Goal: Find specific page/section: Locate a particular part of the current website

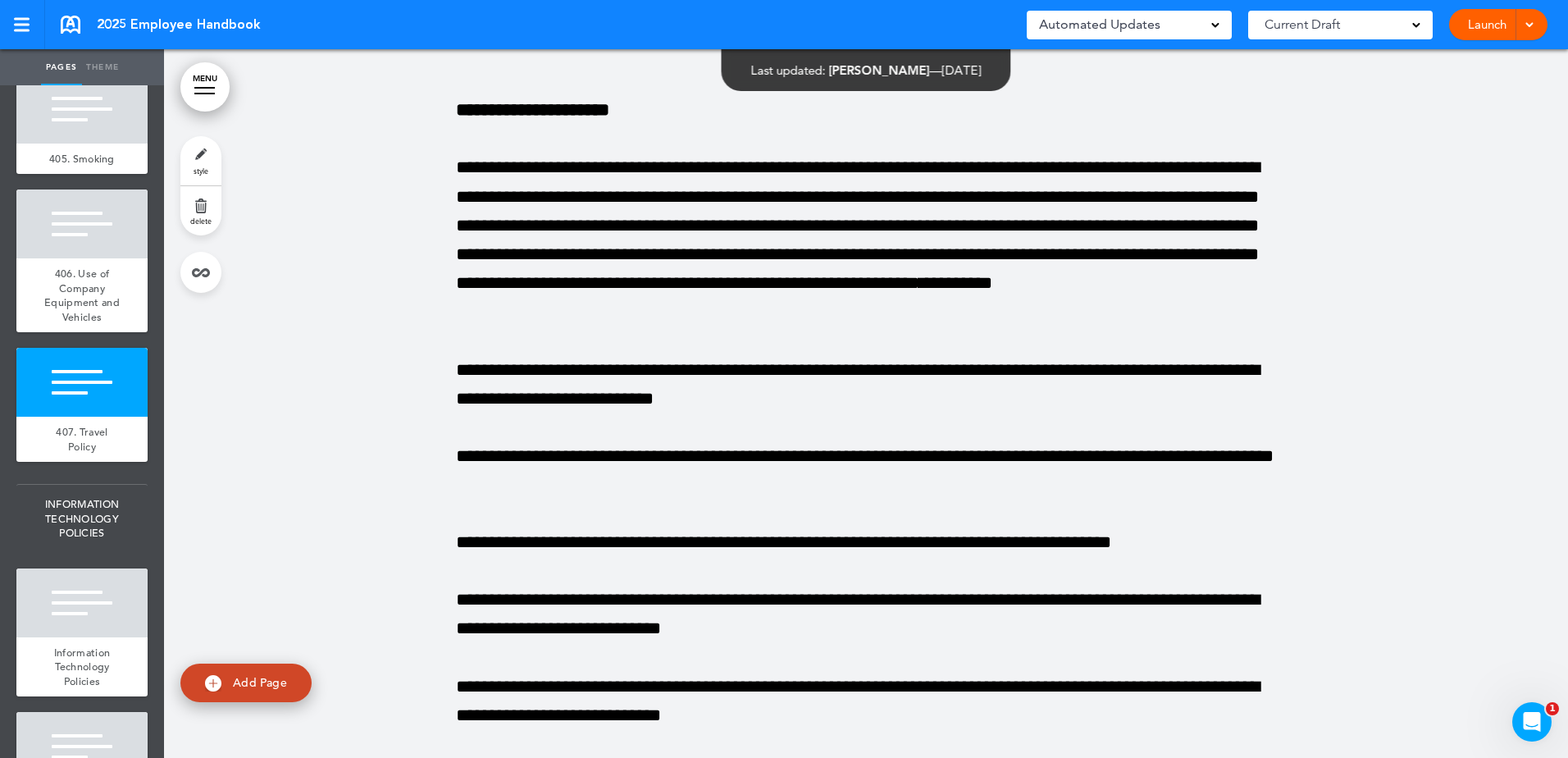
click at [367, 325] on div at bounding box center [865, 597] width 1403 height 1621
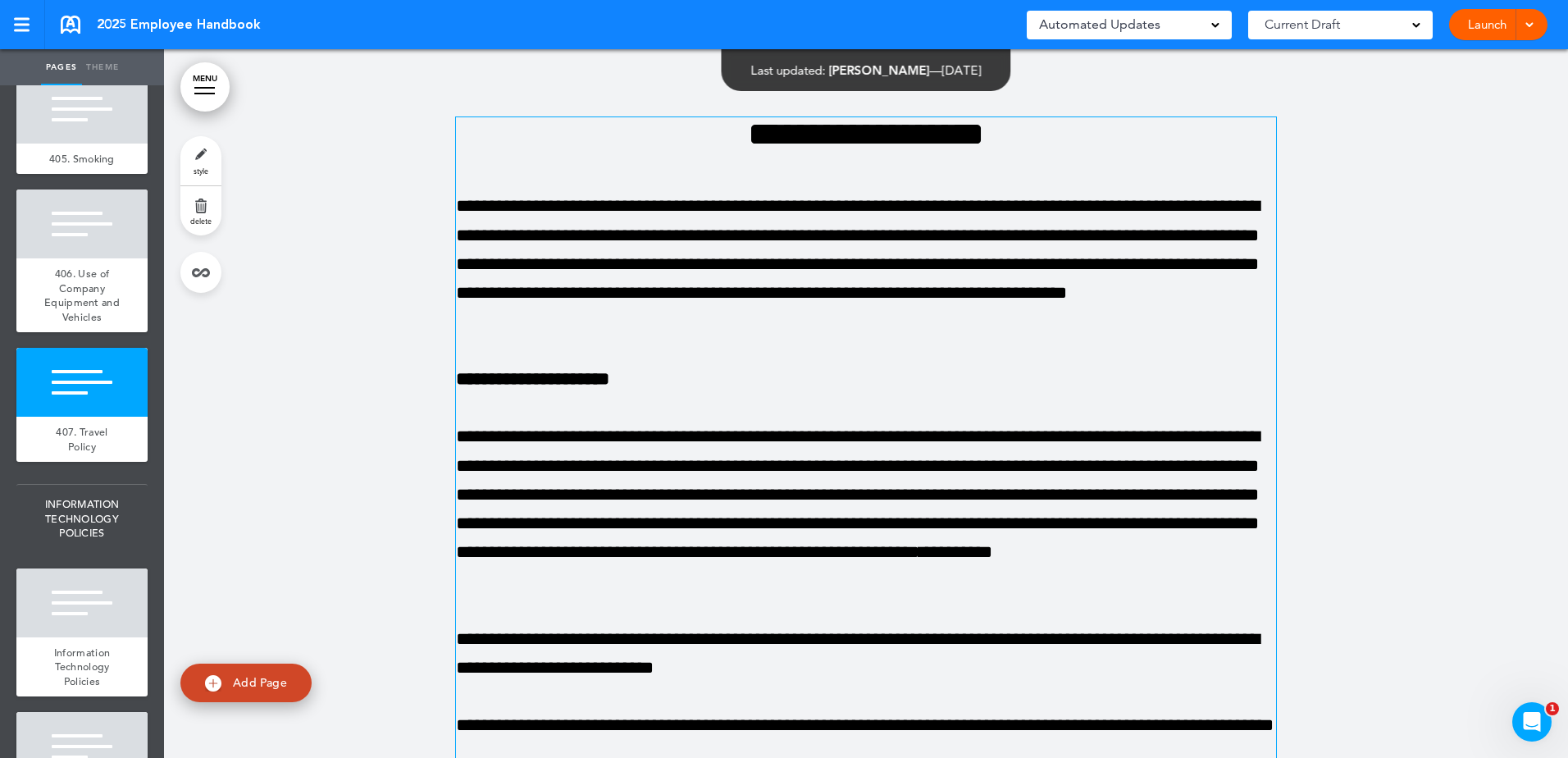
scroll to position [47714, 0]
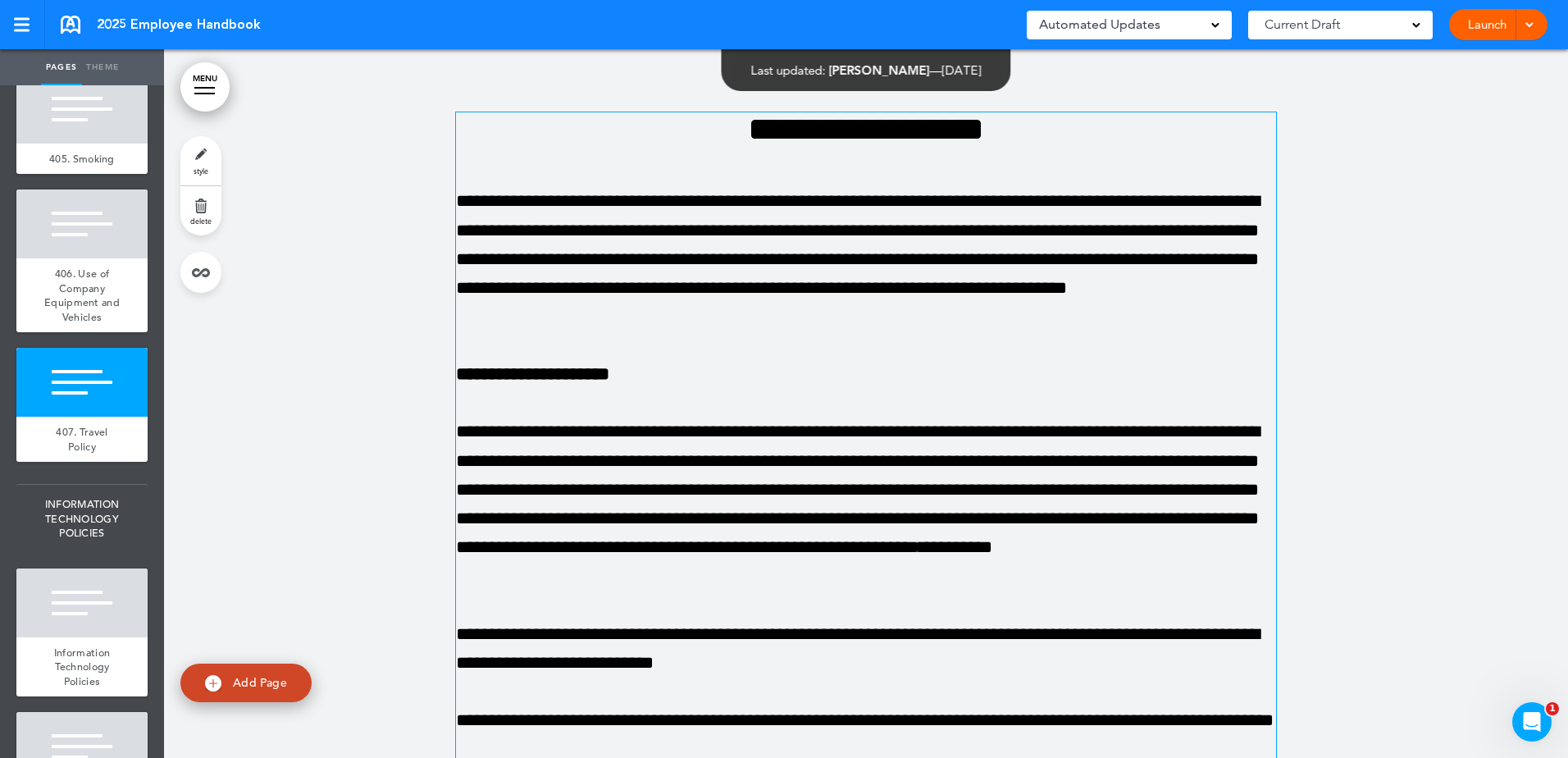
click at [939, 331] on p "**********" at bounding box center [865, 259] width 820 height 144
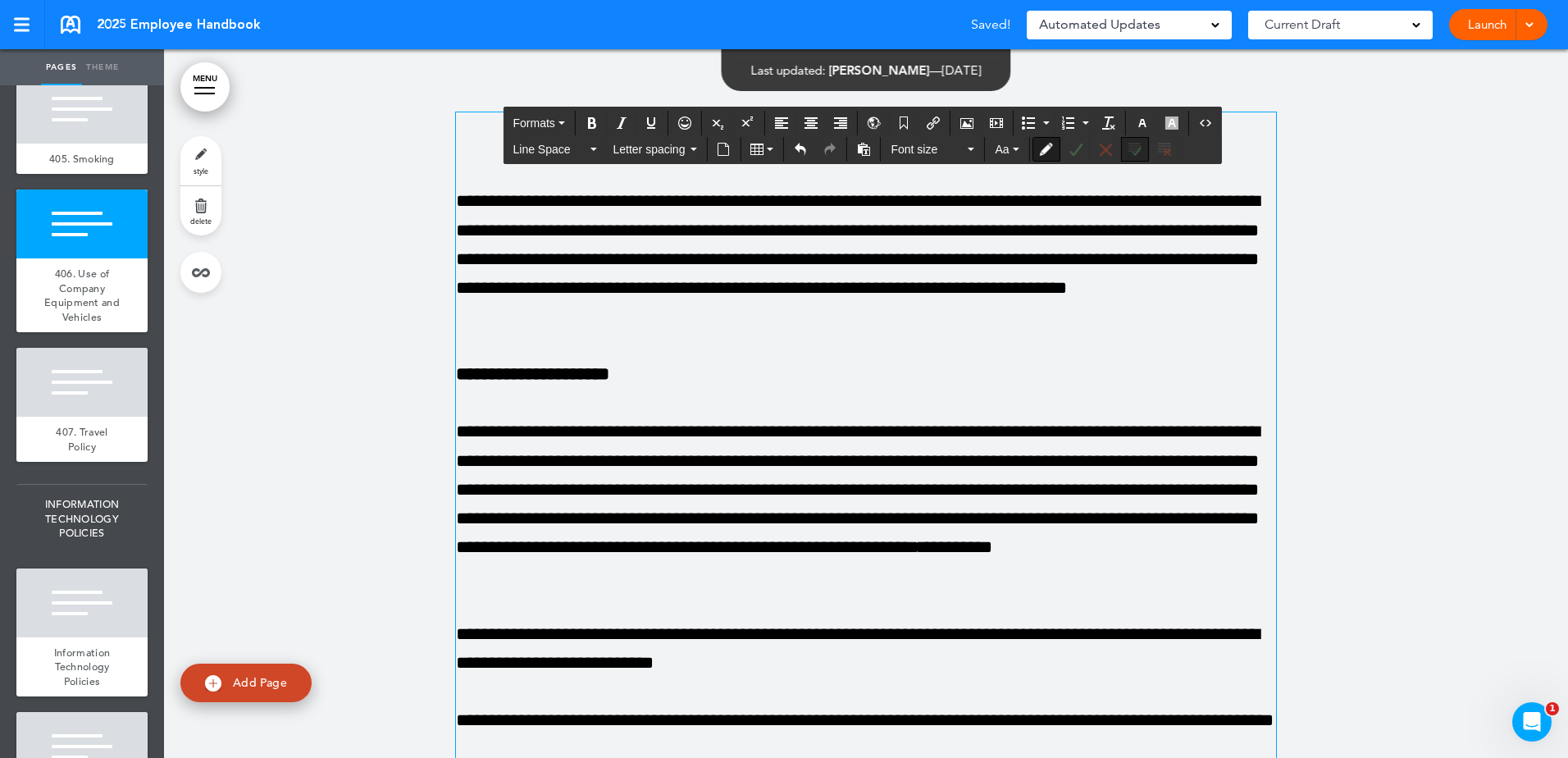
click at [1145, 149] on button "Accept all changes" at bounding box center [1135, 149] width 26 height 23
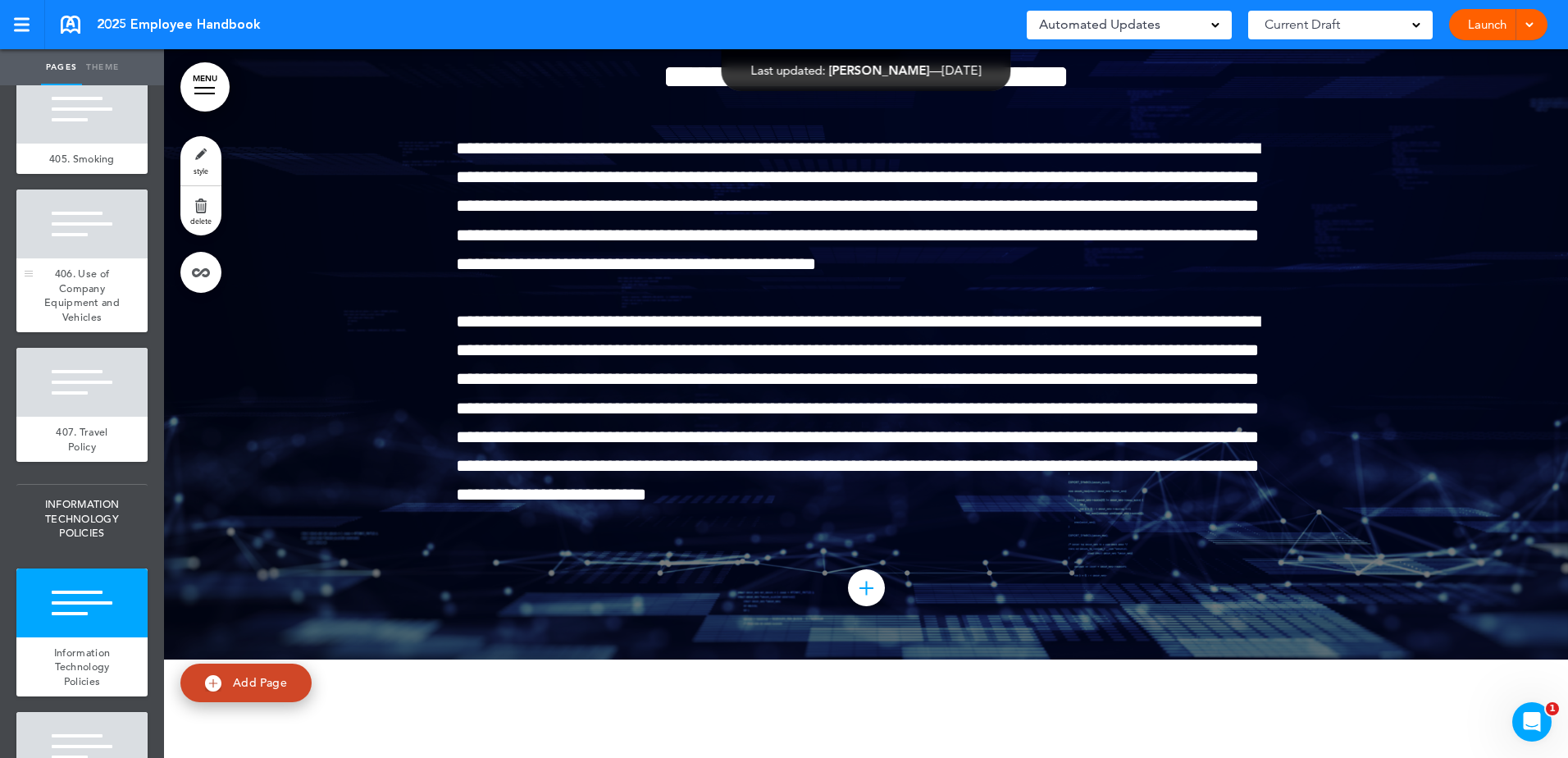
click at [69, 324] on span "406. Use of Company Equipment and Vehicles" at bounding box center [82, 296] width 75 height 58
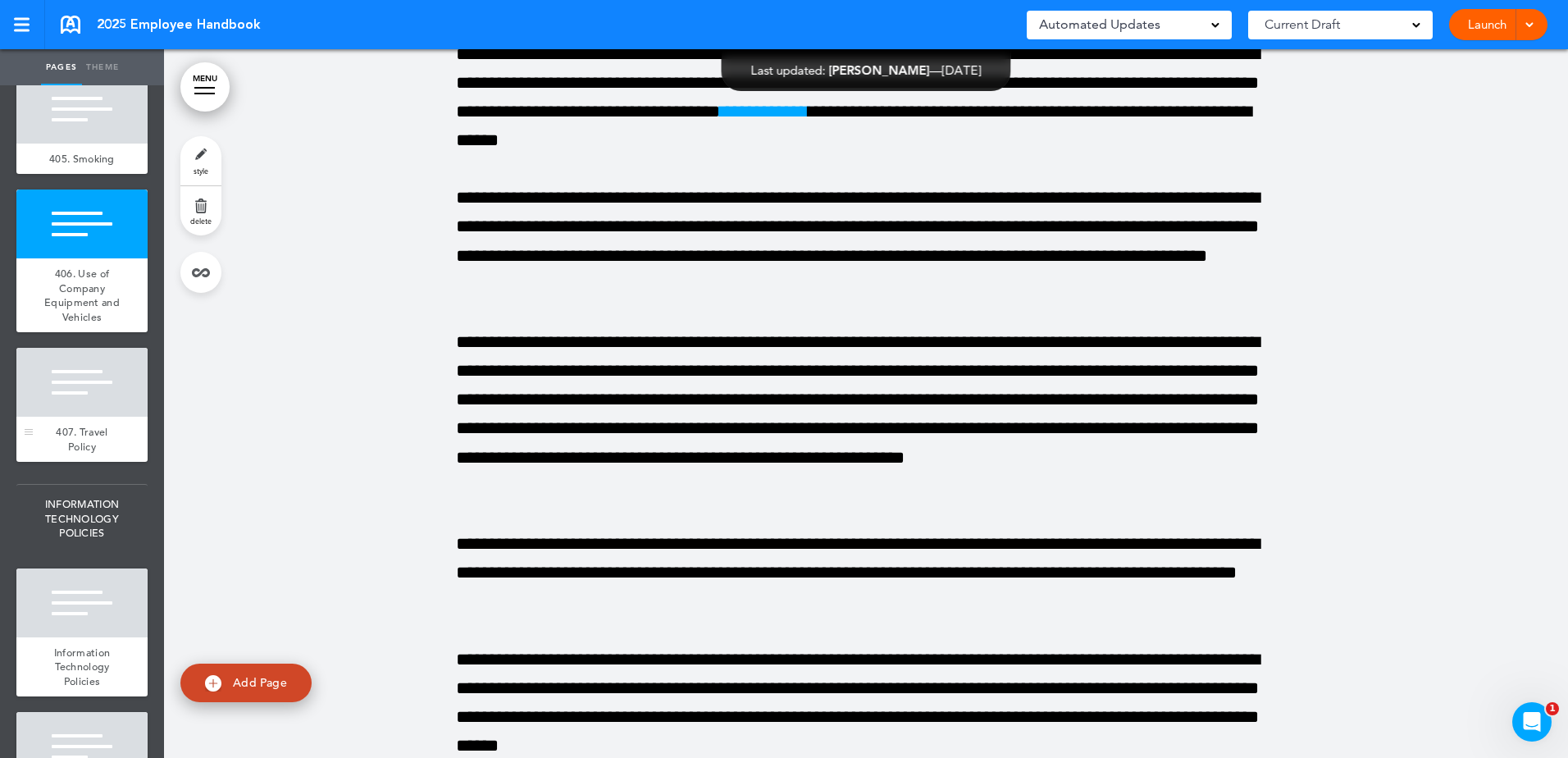
click at [84, 416] on div at bounding box center [82, 382] width 131 height 69
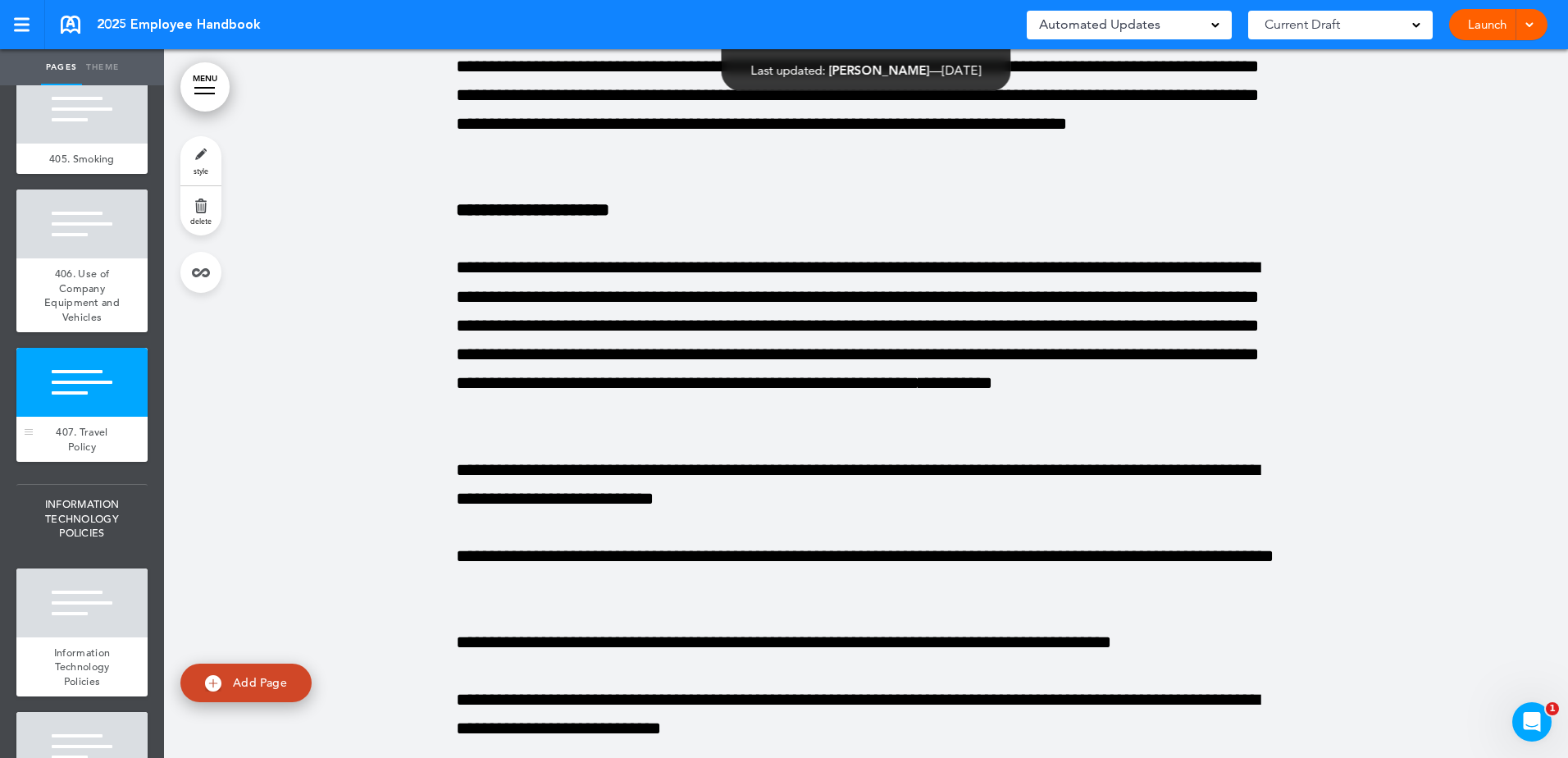
scroll to position [47895, 0]
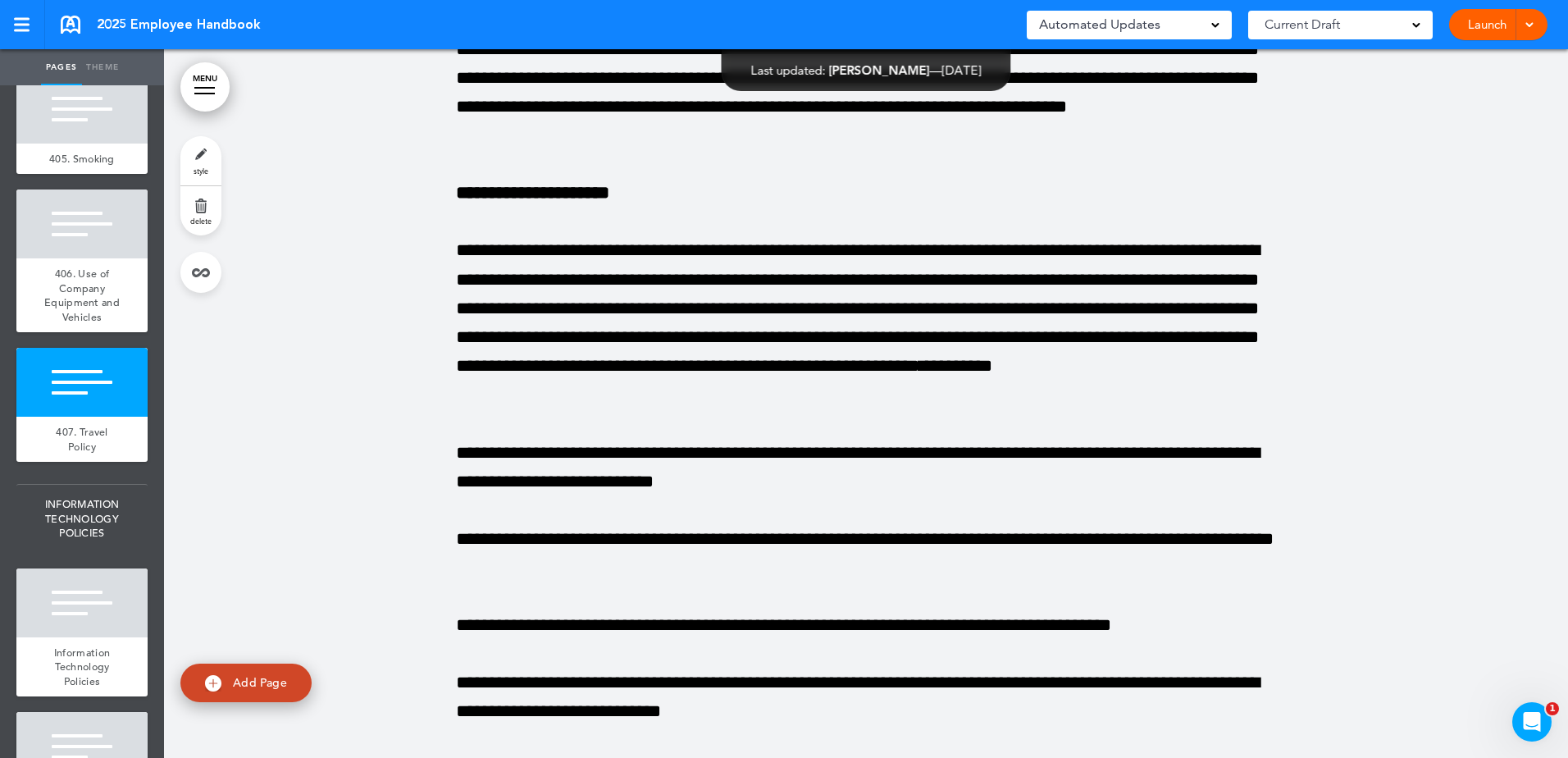
click at [1427, 167] on div at bounding box center [865, 680] width 1403 height 1621
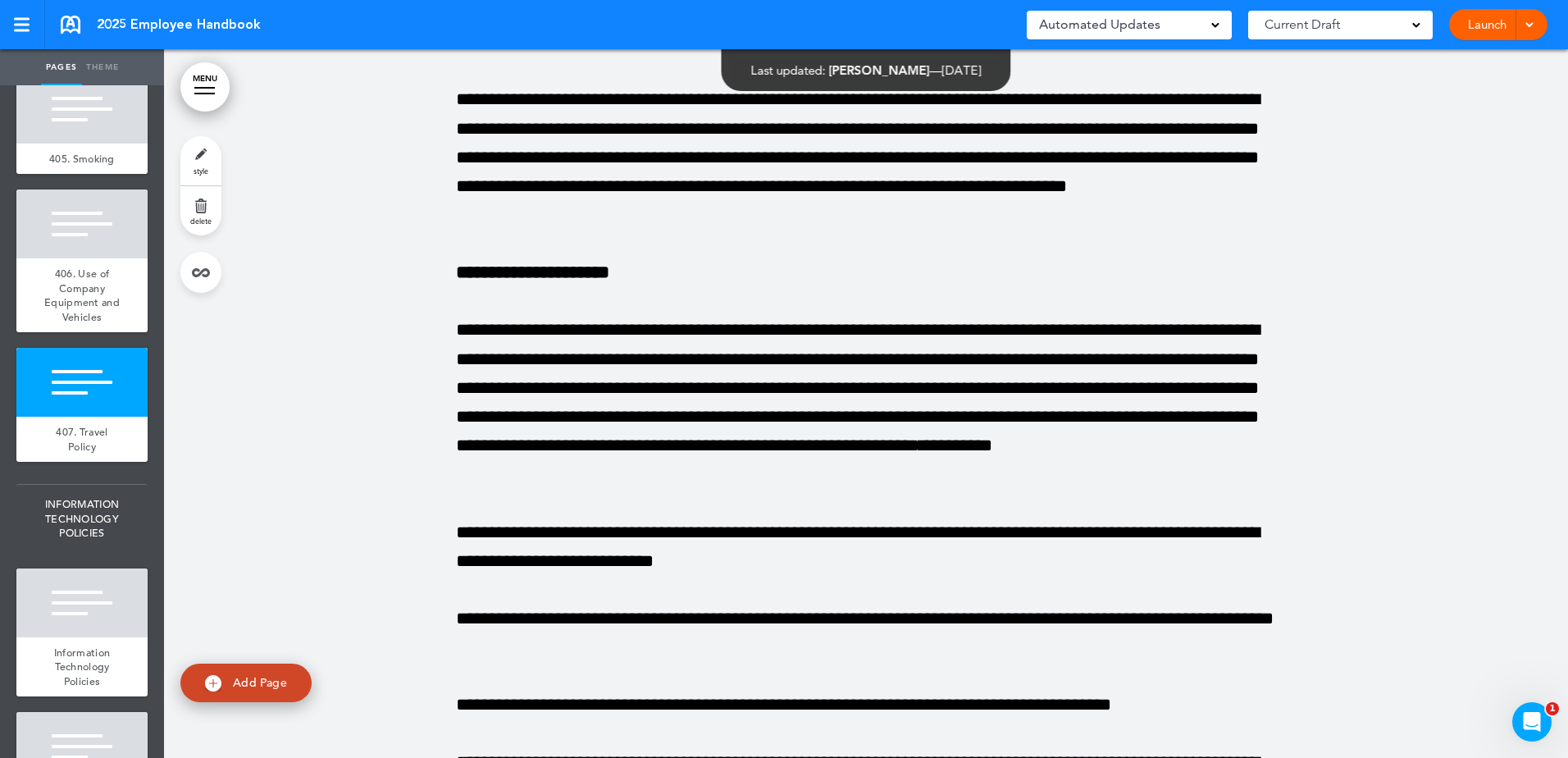
scroll to position [47815, 0]
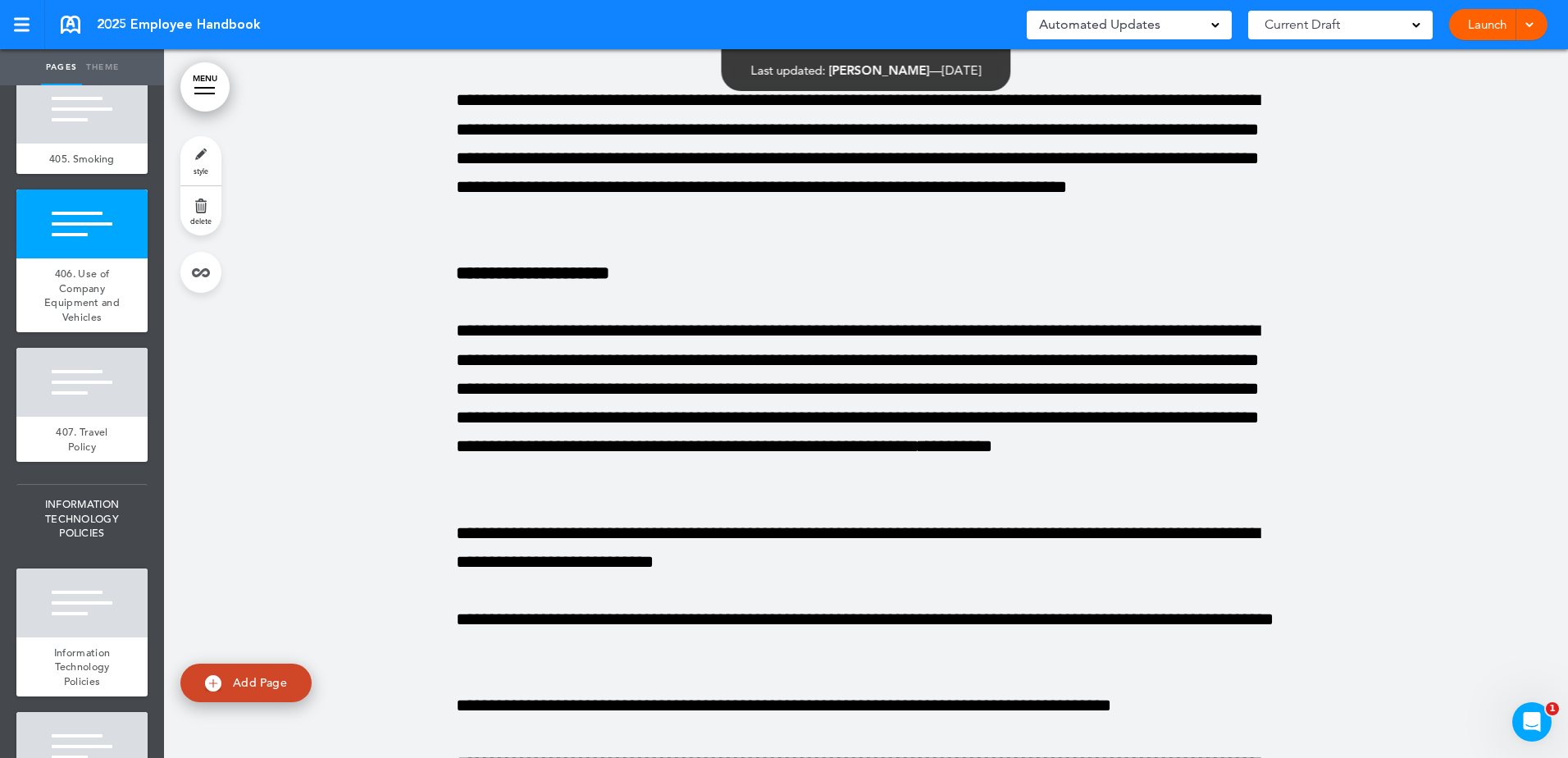
click at [1530, 26] on span at bounding box center [1529, 23] width 11 height 11
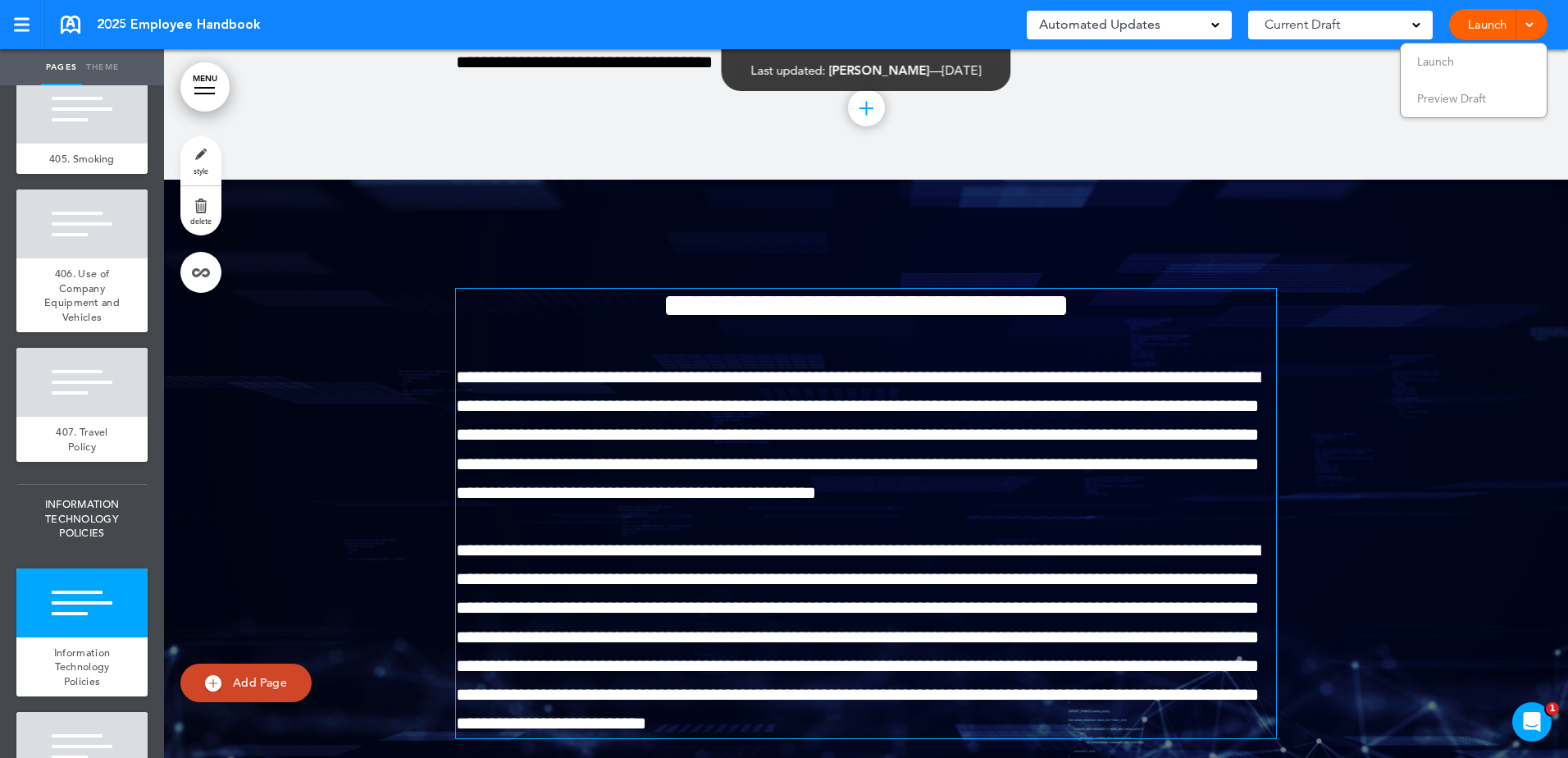
scroll to position [49207, 0]
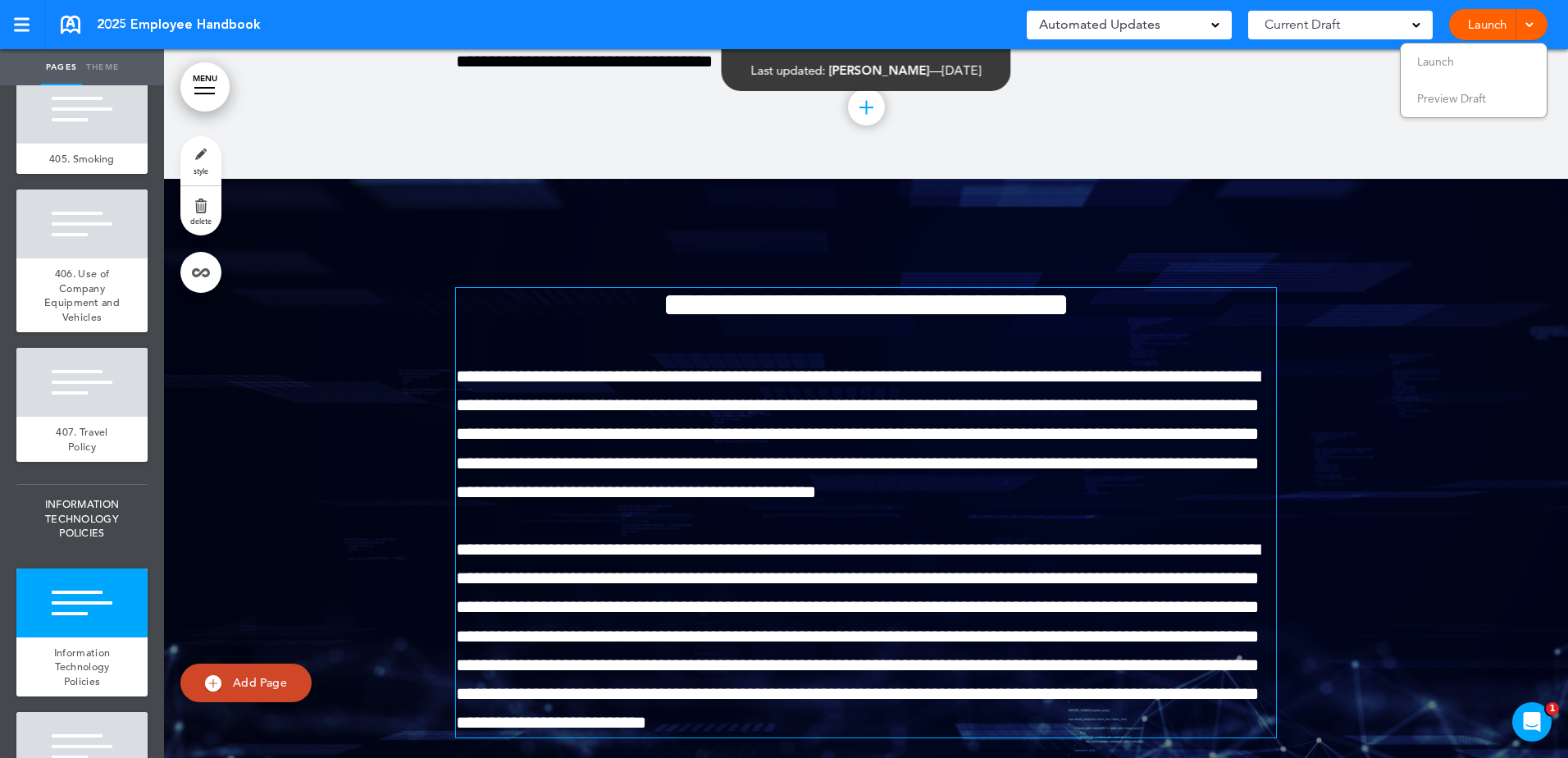
click at [1225, 322] on h2 "**********" at bounding box center [865, 304] width 820 height 34
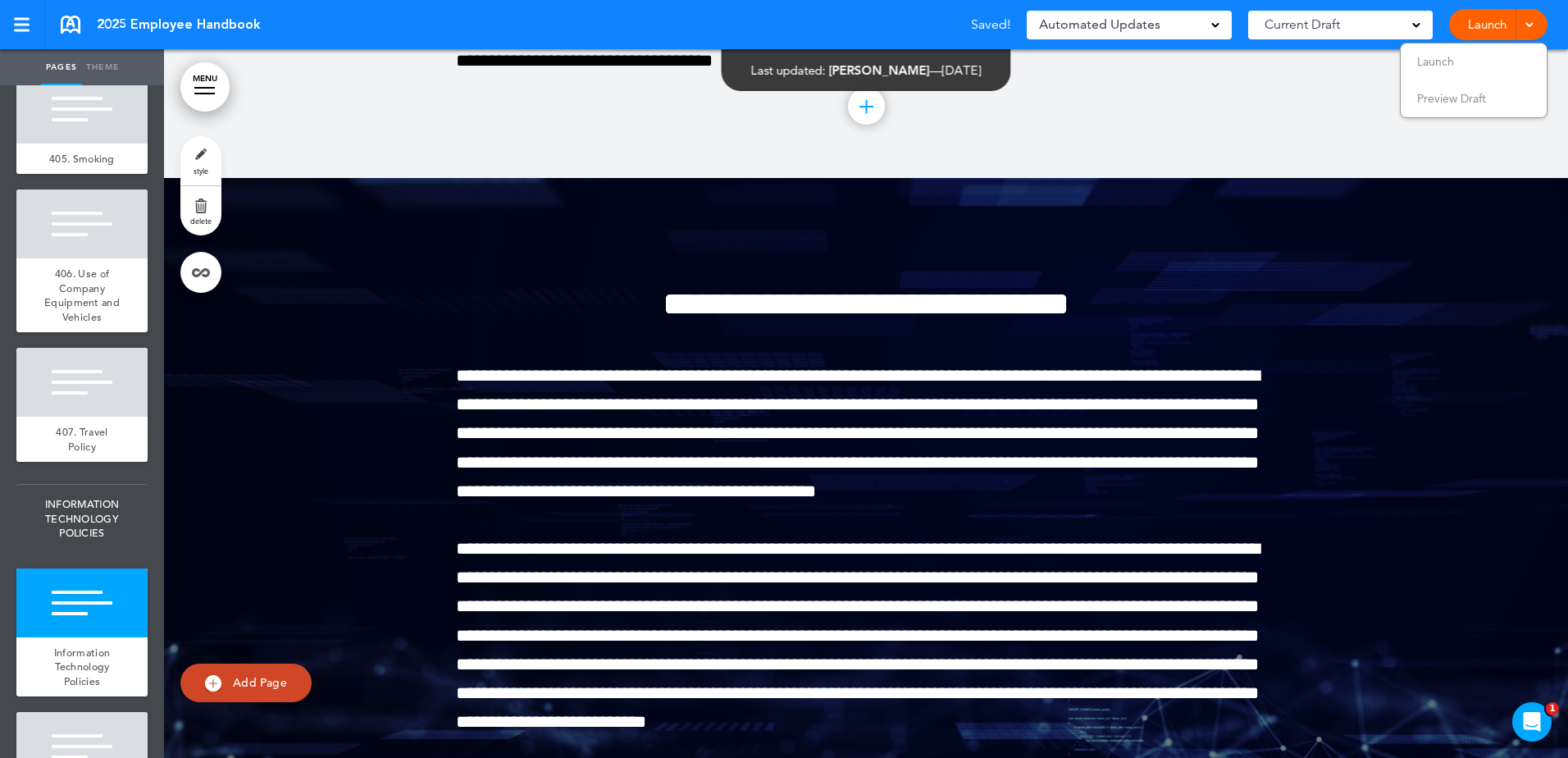
click at [64, 13] on div "2025 Employee Handbook Saved! Automated Updates 0 Auto policy updates 🎉 Updatin…" at bounding box center [784, 24] width 1568 height 49
click at [69, 26] on link at bounding box center [70, 24] width 19 height 18
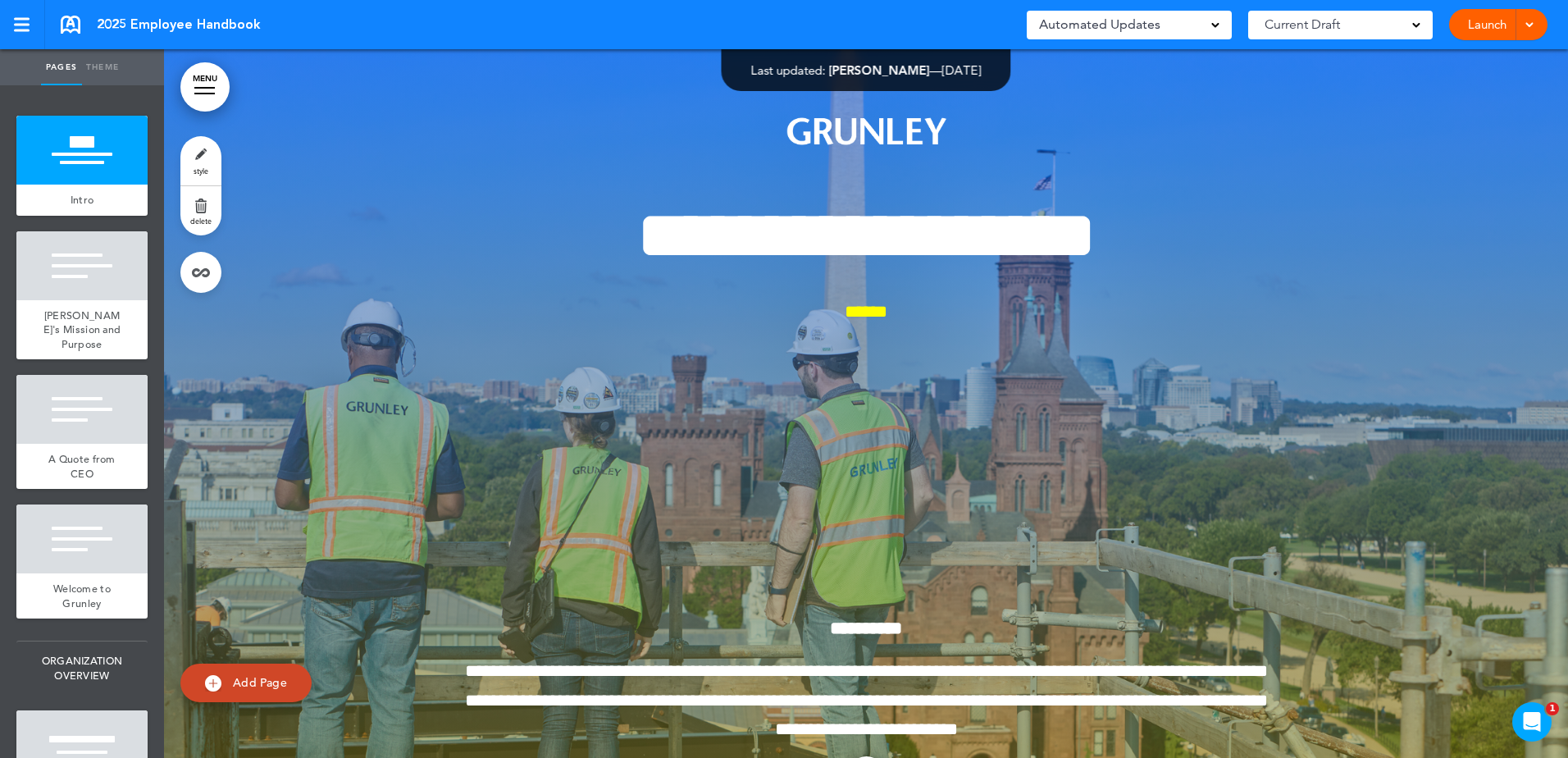
click at [355, 374] on div at bounding box center [865, 447] width 1403 height 797
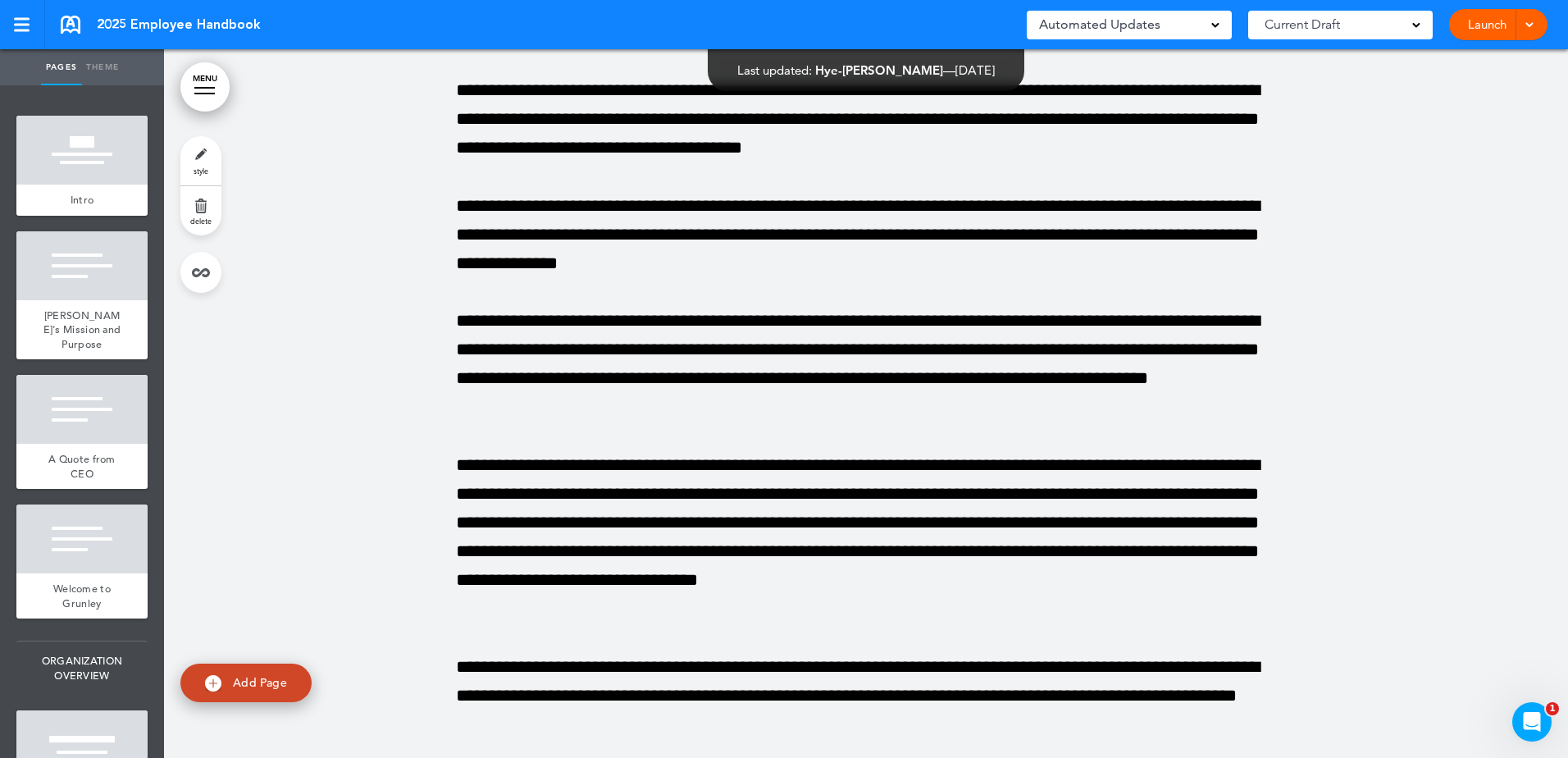
scroll to position [0, 0]
